Goal: Navigation & Orientation: Find specific page/section

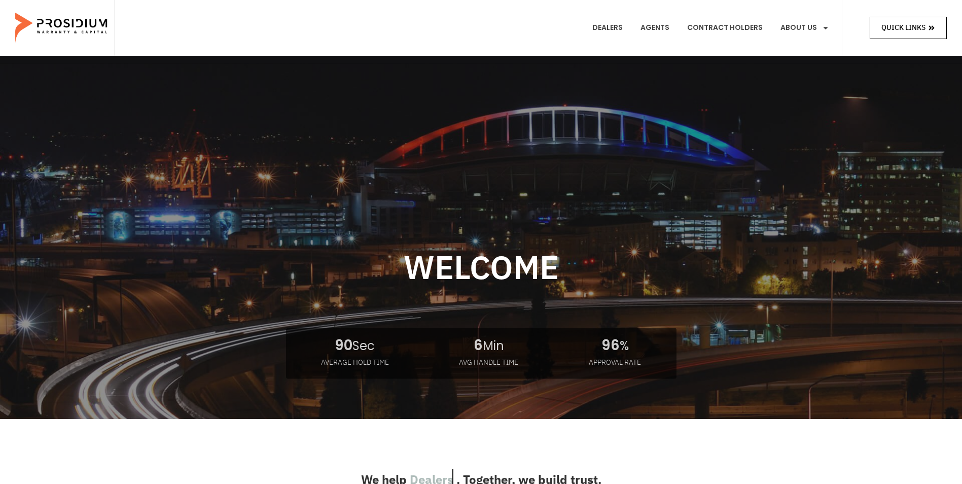
click at [895, 32] on span "Quick Links" at bounding box center [904, 27] width 44 height 13
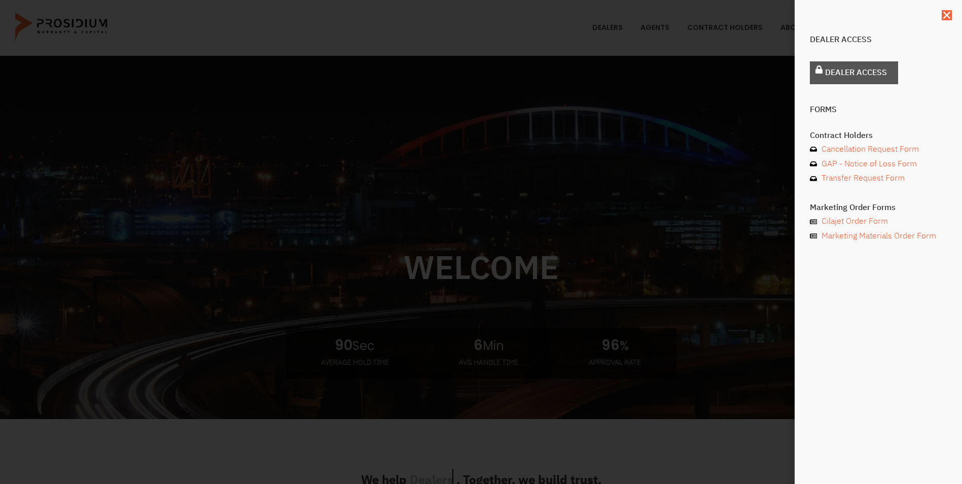
click at [872, 68] on span "Dealer Access" at bounding box center [856, 72] width 62 height 15
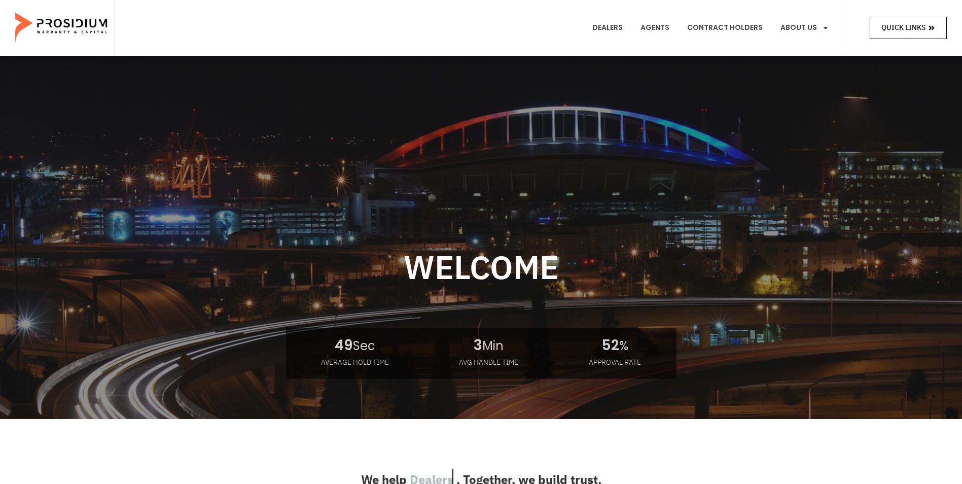
click at [877, 28] on link "Quick Links" at bounding box center [908, 28] width 77 height 22
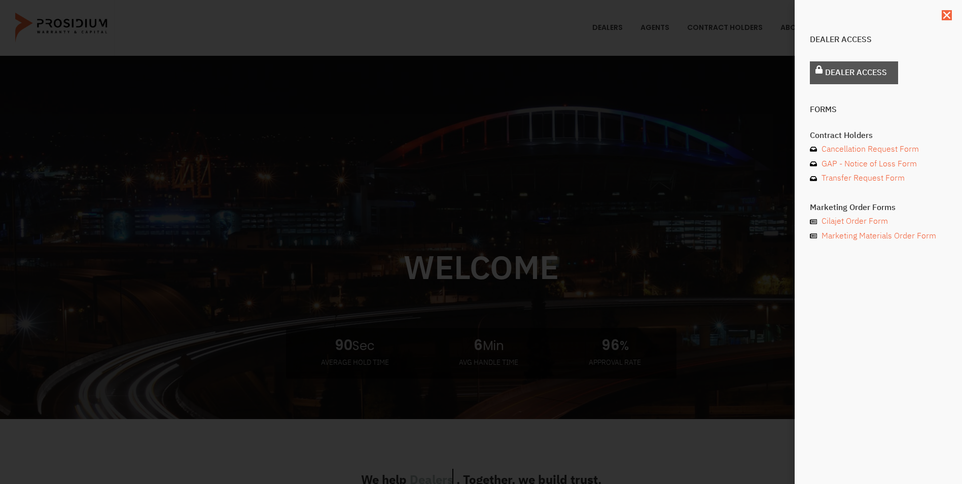
click at [848, 76] on span "Dealer Access" at bounding box center [856, 72] width 62 height 15
